Goal: Transaction & Acquisition: Purchase product/service

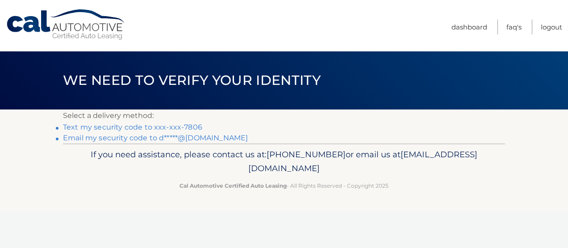
scroll to position [0, 3]
click at [106, 138] on link "Email my security code to d*****@[DOMAIN_NAME]" at bounding box center [155, 138] width 185 height 8
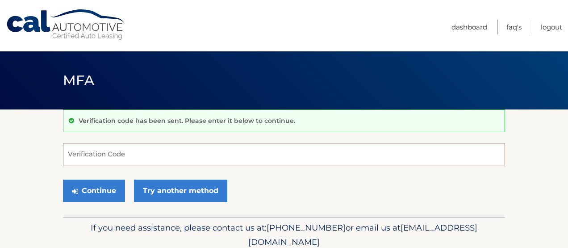
click at [132, 153] on input "Verification Code" at bounding box center [284, 154] width 442 height 22
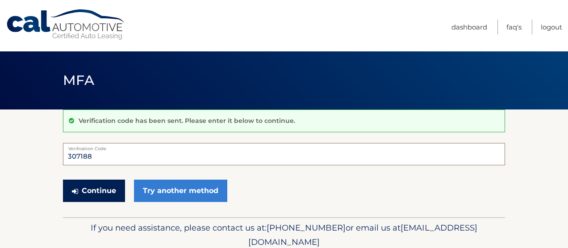
type input "307188"
click at [103, 188] on button "Continue" at bounding box center [94, 191] width 62 height 22
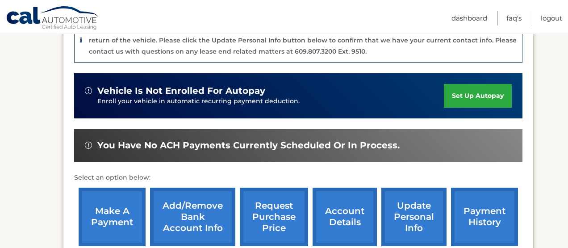
scroll to position [241, 0]
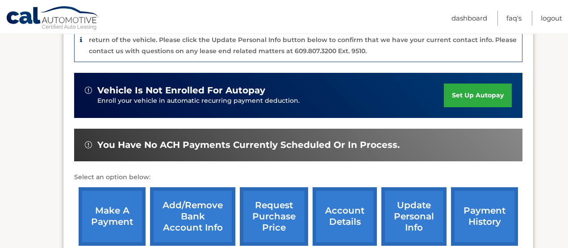
click at [114, 212] on link "make a payment" at bounding box center [112, 216] width 67 height 59
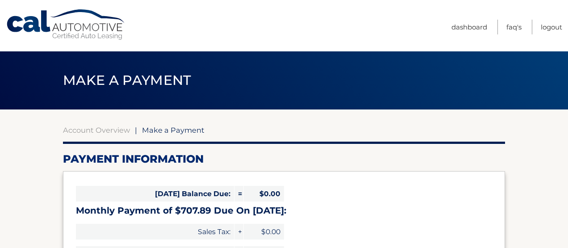
select select "Y2ZmMzk3ZjYtNTUyMy00MjhjLThmNjUtYTQ2ZTE5MGM3NGVk"
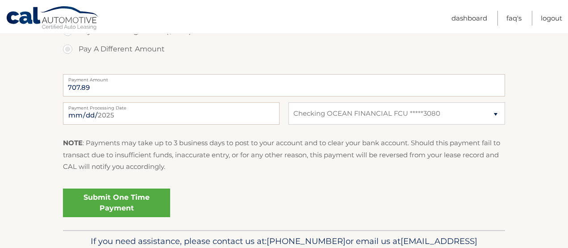
scroll to position [341, 0]
click at [132, 200] on link "Submit One Time Payment" at bounding box center [116, 202] width 107 height 29
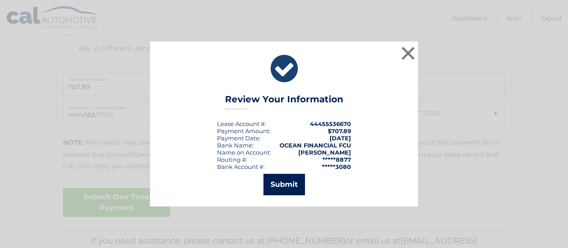
click at [287, 183] on button "Submit" at bounding box center [285, 184] width 42 height 21
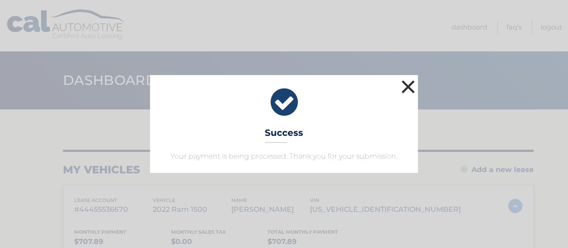
click at [410, 86] on button "×" at bounding box center [408, 87] width 18 height 18
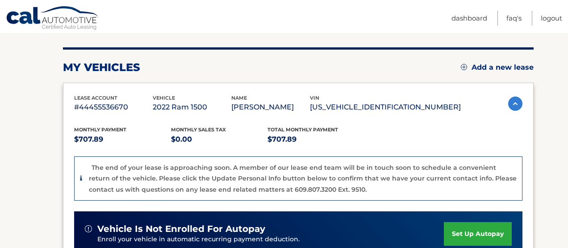
scroll to position [97, 0]
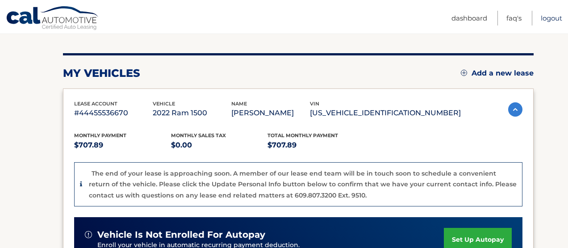
click at [552, 19] on link "Logout" at bounding box center [551, 18] width 21 height 15
